Goal: Use online tool/utility: Utilize a website feature to perform a specific function

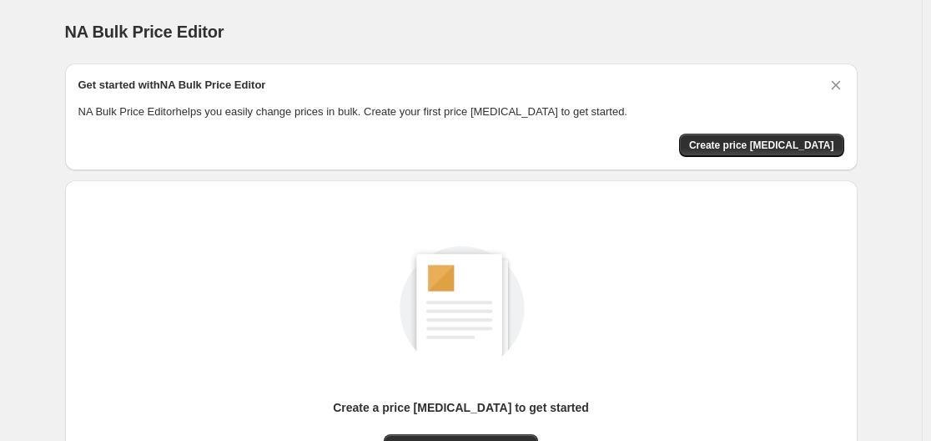
scroll to position [184, 0]
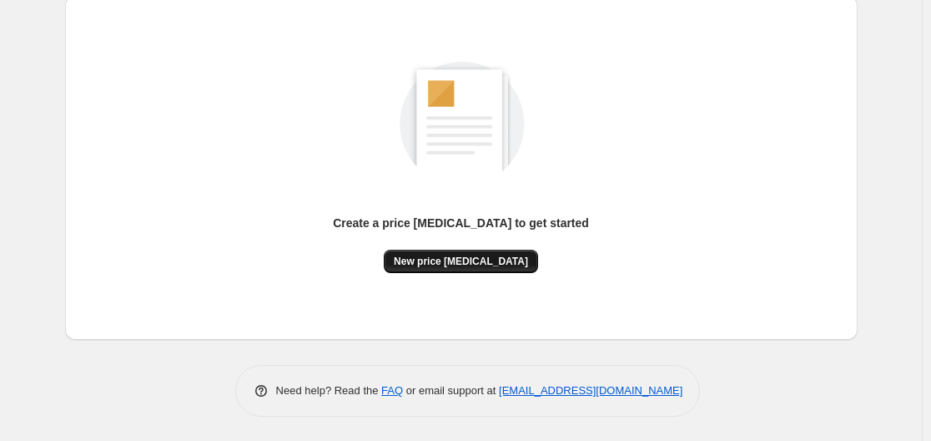
click at [437, 254] on button "New price [MEDICAL_DATA]" at bounding box center [461, 260] width 154 height 23
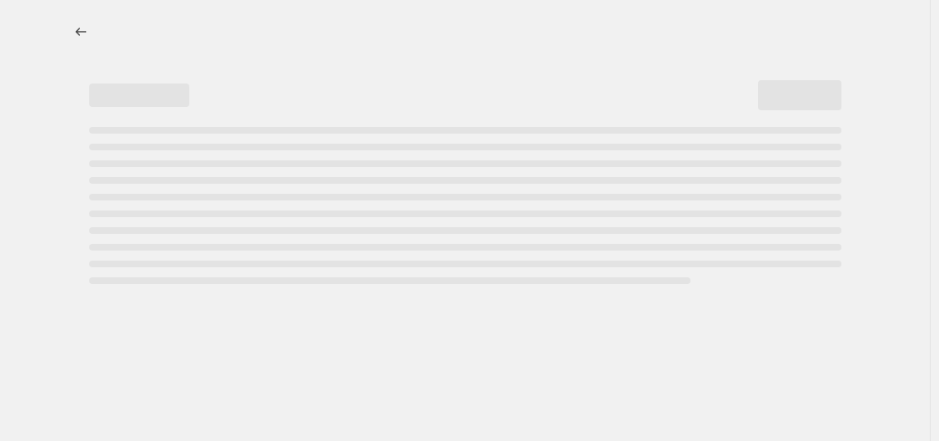
select select "percentage"
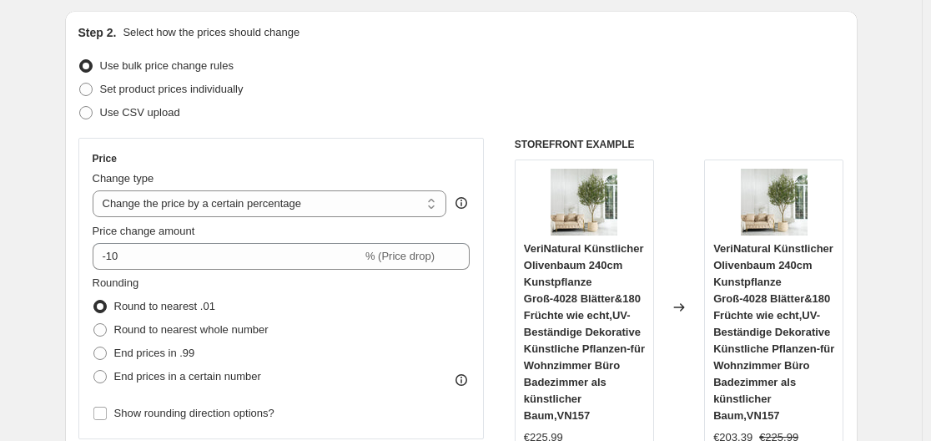
scroll to position [167, 0]
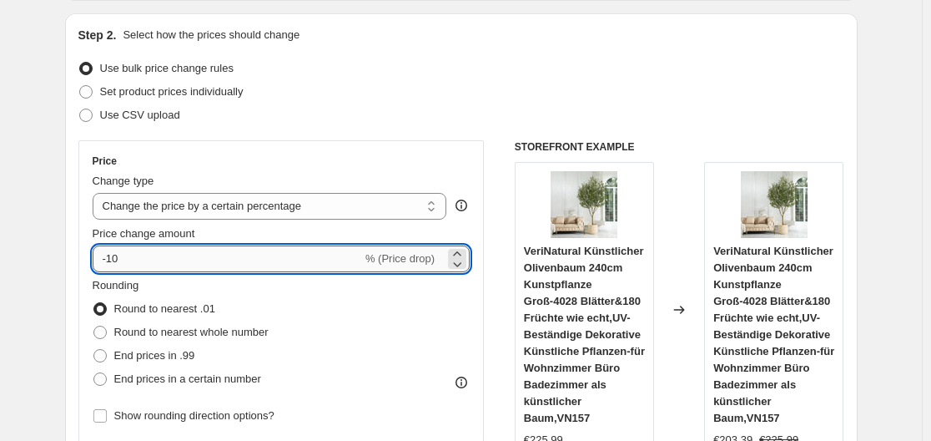
click at [178, 257] on input "-10" at bounding box center [227, 258] width 269 height 27
type input "-1"
type input "-35"
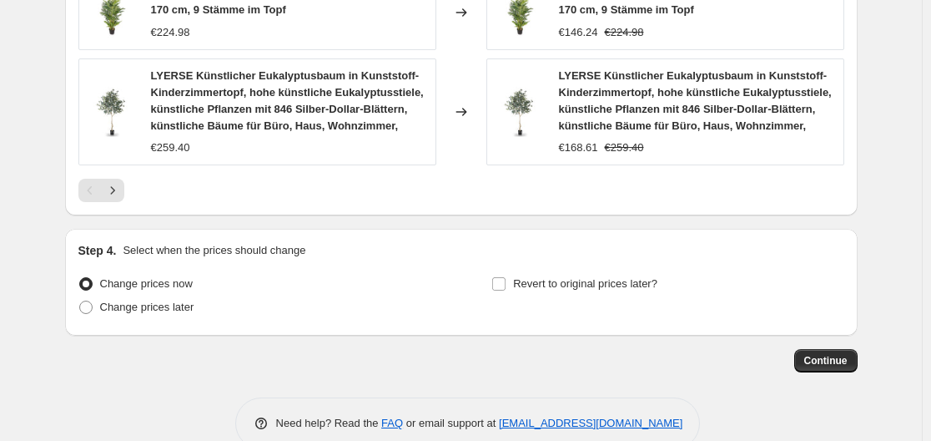
scroll to position [1438, 0]
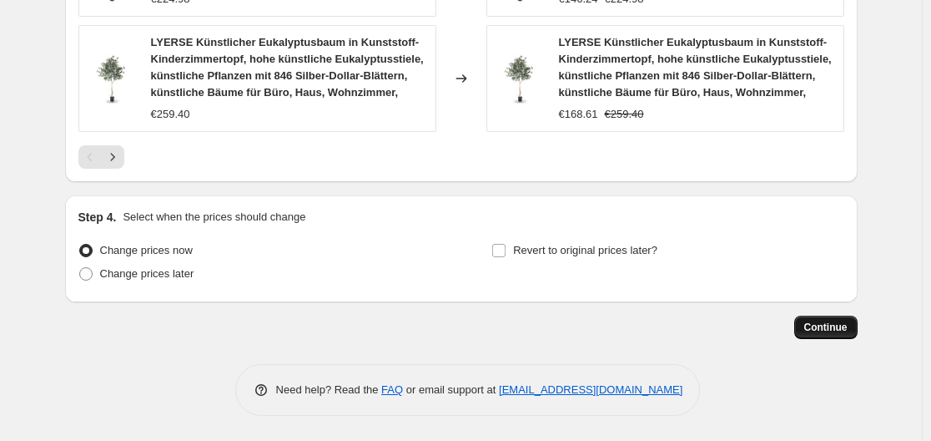
click at [848, 327] on span "Continue" at bounding box center [825, 326] width 43 height 13
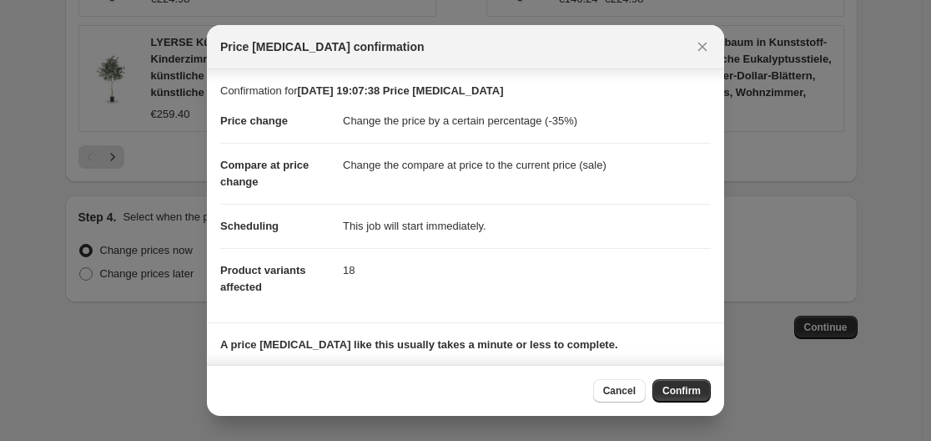
scroll to position [108, 0]
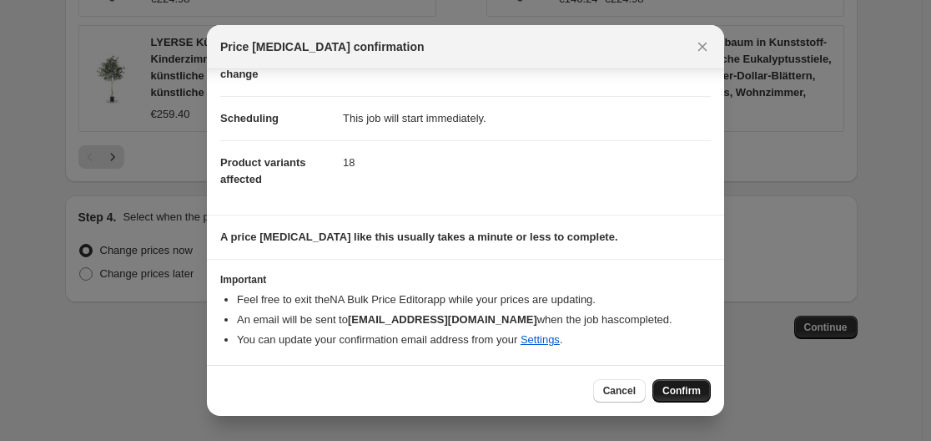
click at [692, 391] on span "Confirm" at bounding box center [681, 390] width 38 height 13
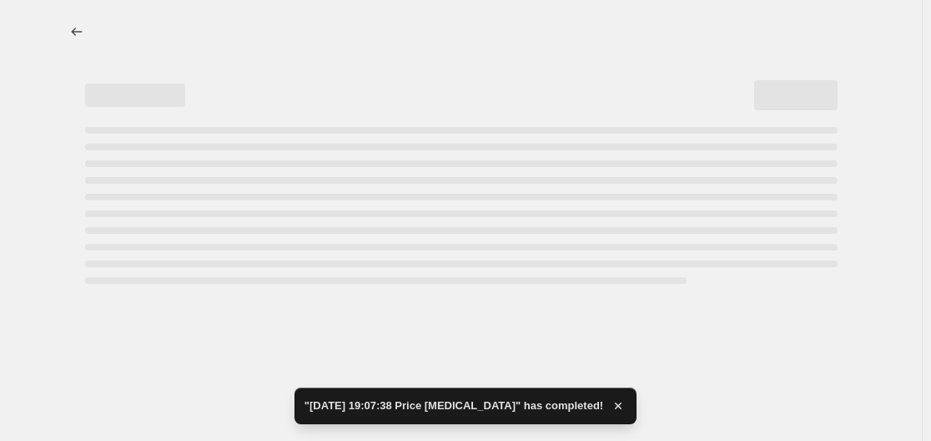
select select "percentage"
